Goal: Task Accomplishment & Management: Manage account settings

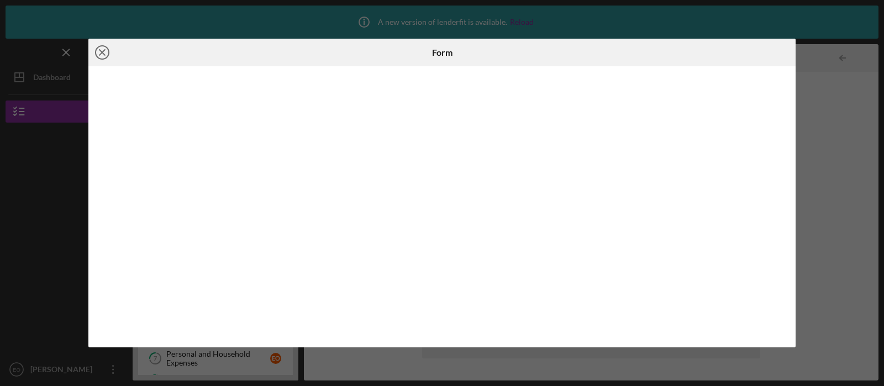
click at [103, 51] on line at bounding box center [103, 53] width 6 height 6
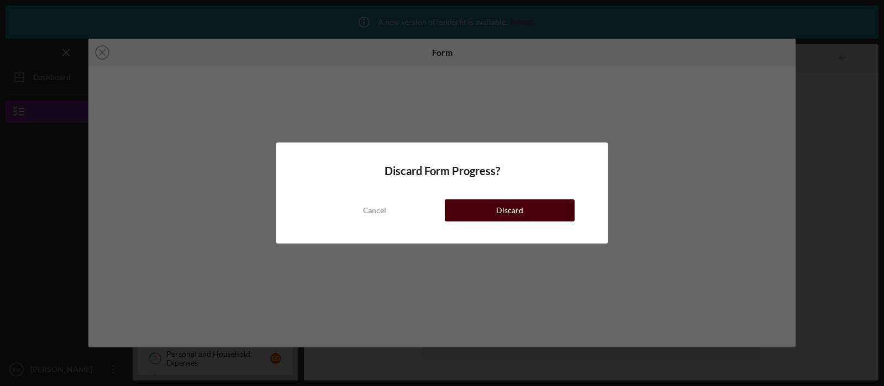
click at [537, 218] on button "Discard" at bounding box center [510, 211] width 130 height 22
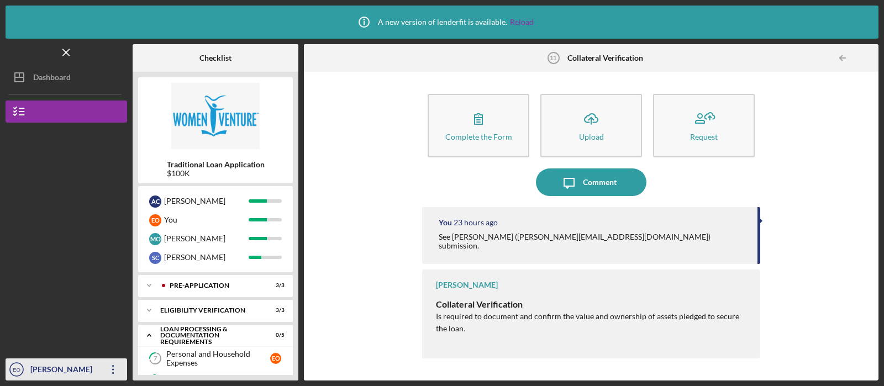
click at [114, 366] on icon "Icon/Overflow" at bounding box center [114, 370] width 28 height 28
click at [27, 371] on icon "EO" at bounding box center [17, 370] width 22 height 28
click at [116, 373] on icon "Icon/Overflow" at bounding box center [114, 370] width 28 height 28
click at [519, 20] on link "Reload" at bounding box center [522, 22] width 24 height 9
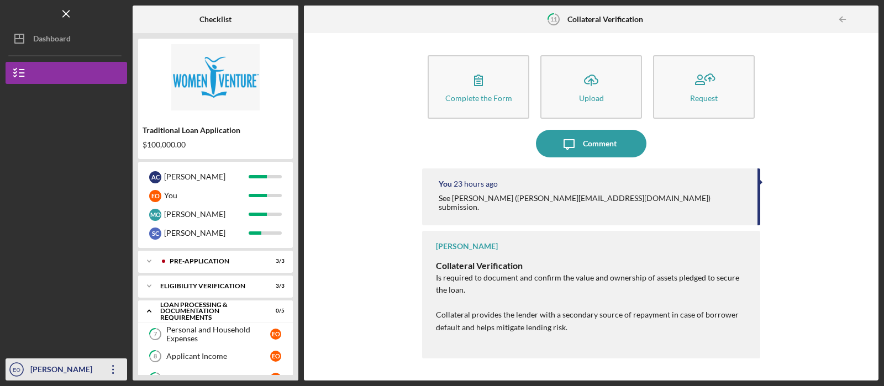
click at [115, 374] on icon "Icon/Overflow" at bounding box center [114, 370] width 28 height 28
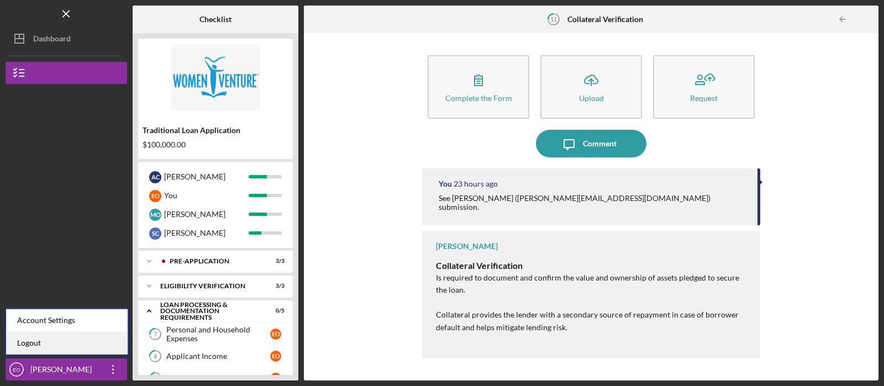
click at [61, 341] on link "Logout" at bounding box center [67, 343] width 122 height 23
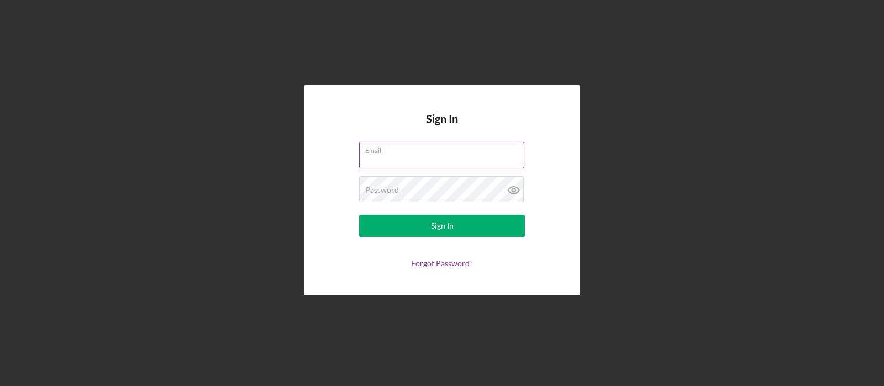
click at [405, 161] on input "Email" at bounding box center [441, 155] width 165 height 27
type input "[PERSON_NAME][EMAIL_ADDRESS][DOMAIN_NAME]"
click at [515, 188] on icon at bounding box center [514, 190] width 28 height 28
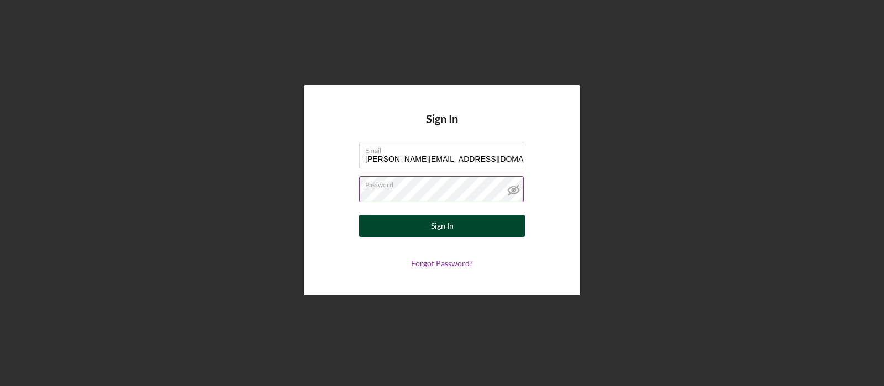
click at [486, 230] on button "Sign In" at bounding box center [442, 226] width 166 height 22
